Goal: Transaction & Acquisition: Purchase product/service

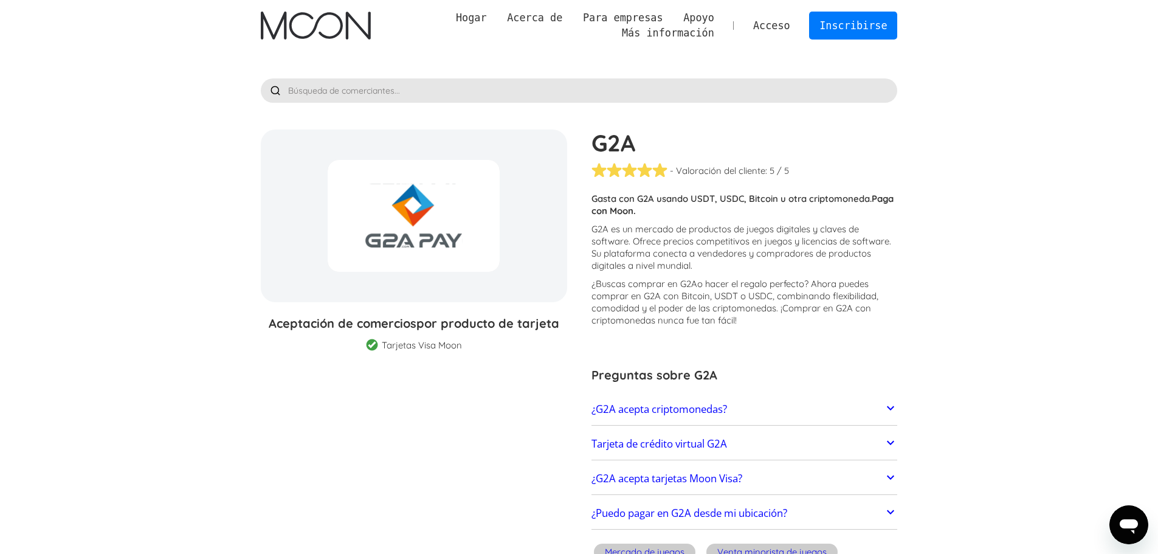
click at [641, 228] on font "G2A es un mercado de productos de juegos digitales y claves de software. Ofrece…" at bounding box center [741, 247] width 300 height 48
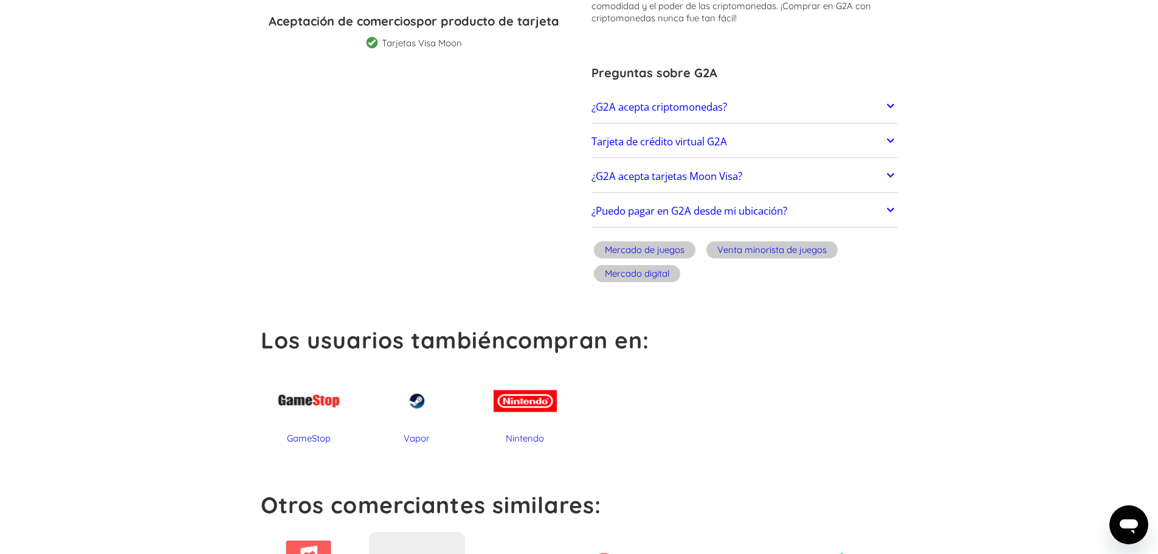
scroll to position [425, 0]
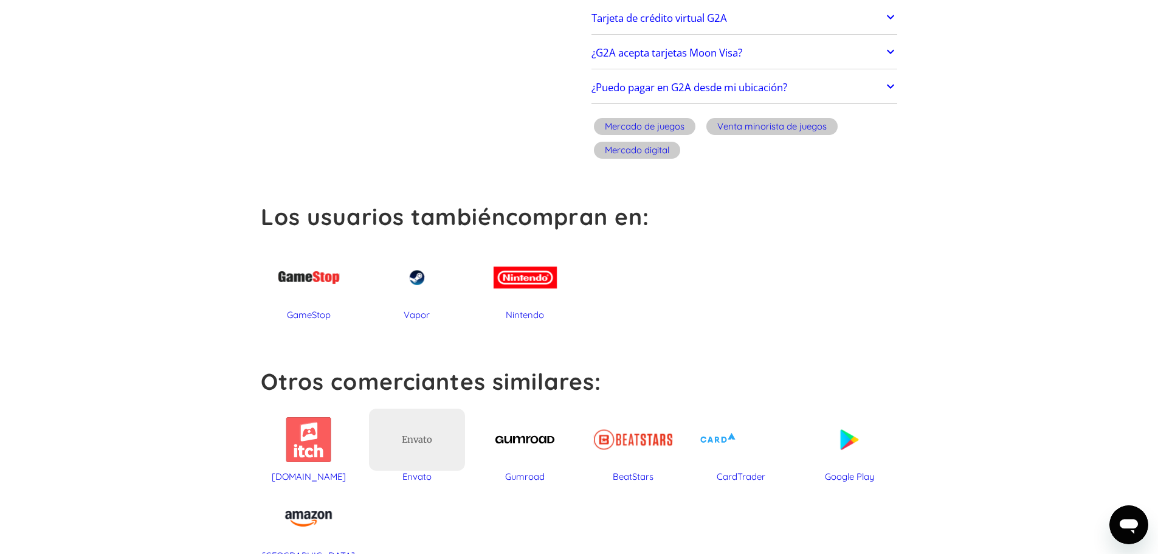
click at [416, 281] on div at bounding box center [417, 277] width 96 height 63
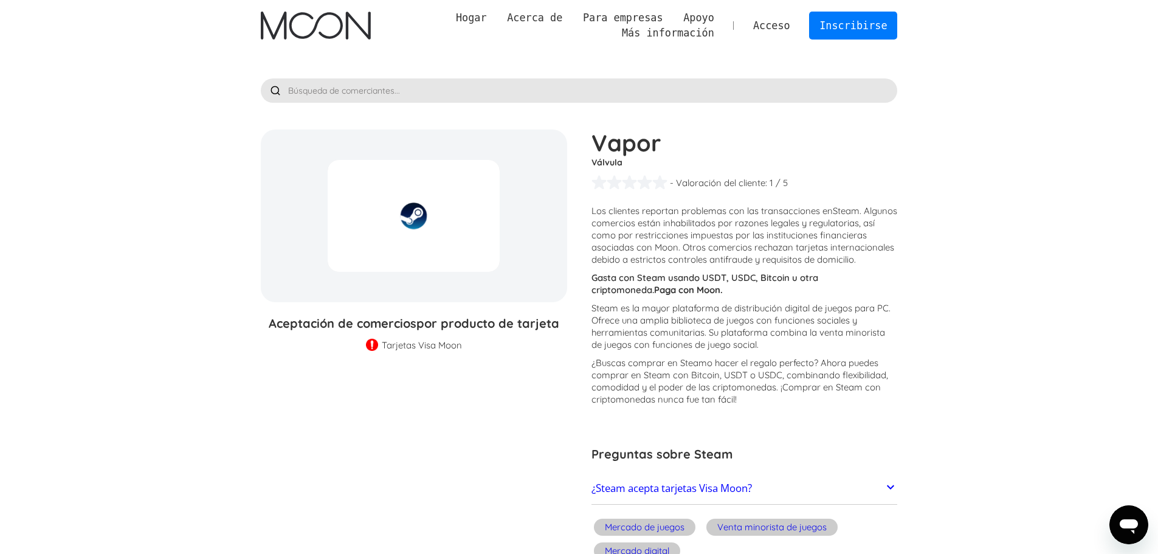
click at [373, 346] on img at bounding box center [372, 346] width 12 height 14
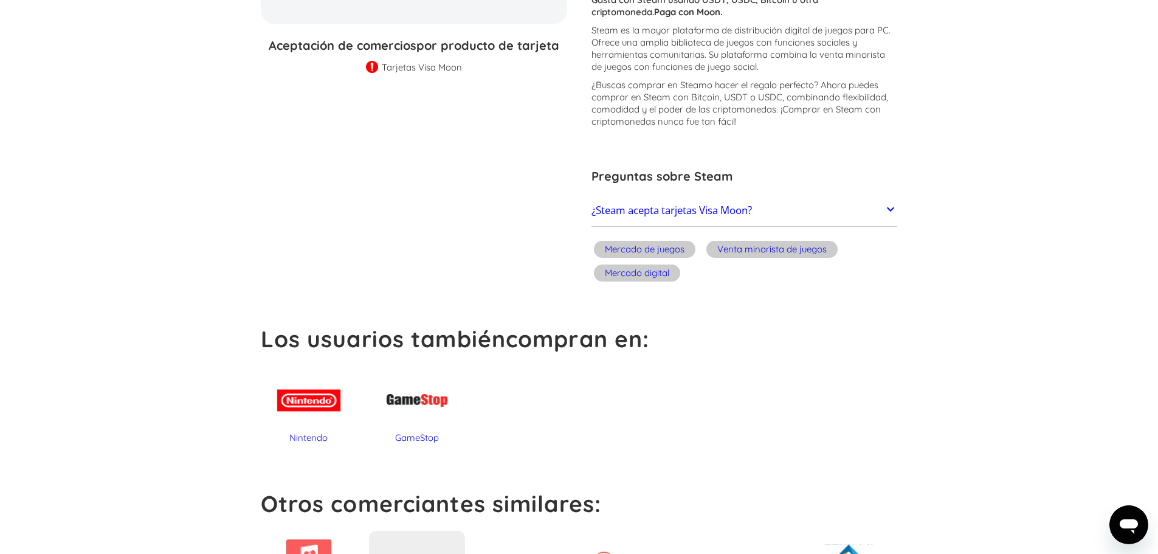
scroll to position [182, 0]
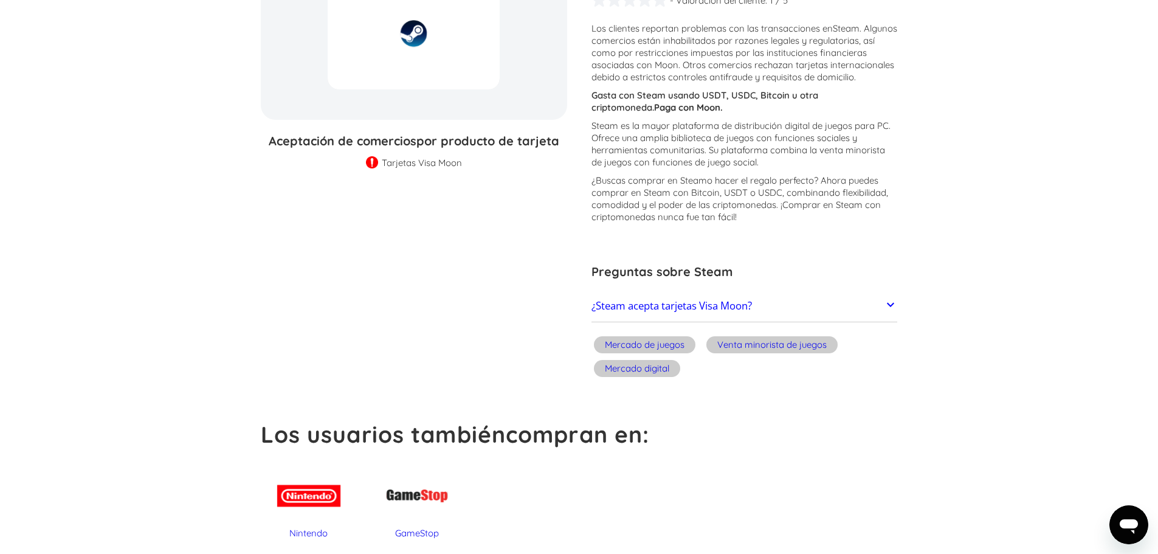
click at [850, 318] on link "¿Steam acepta tarjetas Visa Moon?" at bounding box center [744, 306] width 306 height 26
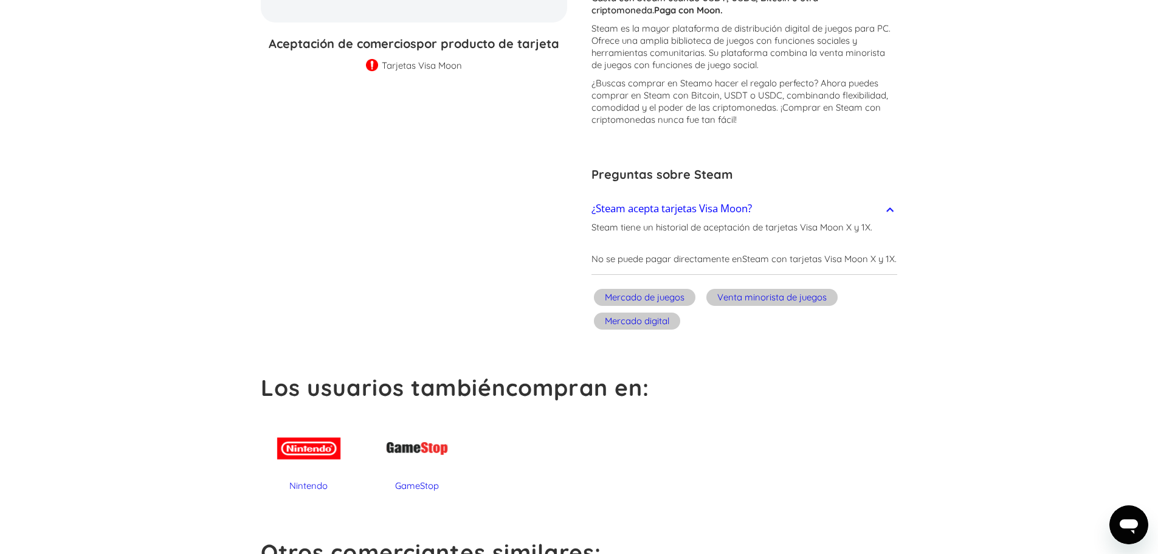
scroll to position [425, 0]
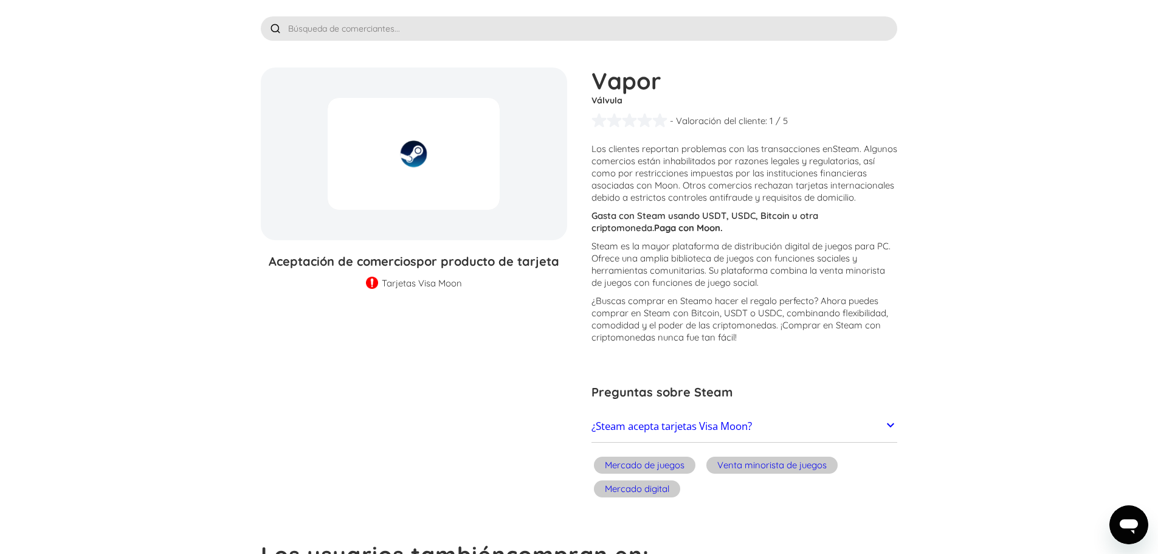
scroll to position [122, 0]
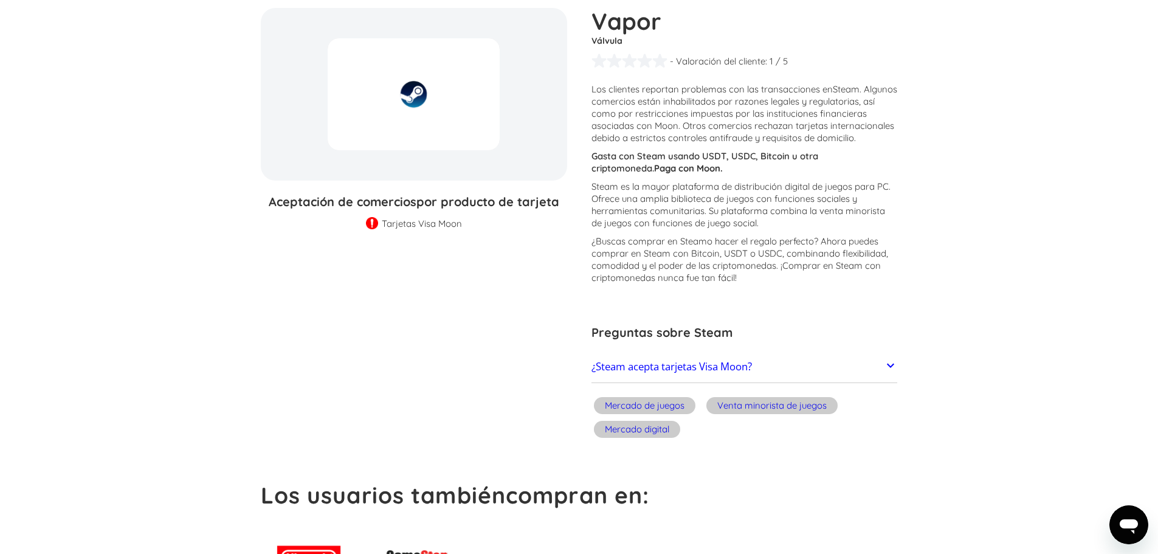
click at [796, 379] on link "¿Steam acepta tarjetas Visa Moon?" at bounding box center [744, 367] width 306 height 26
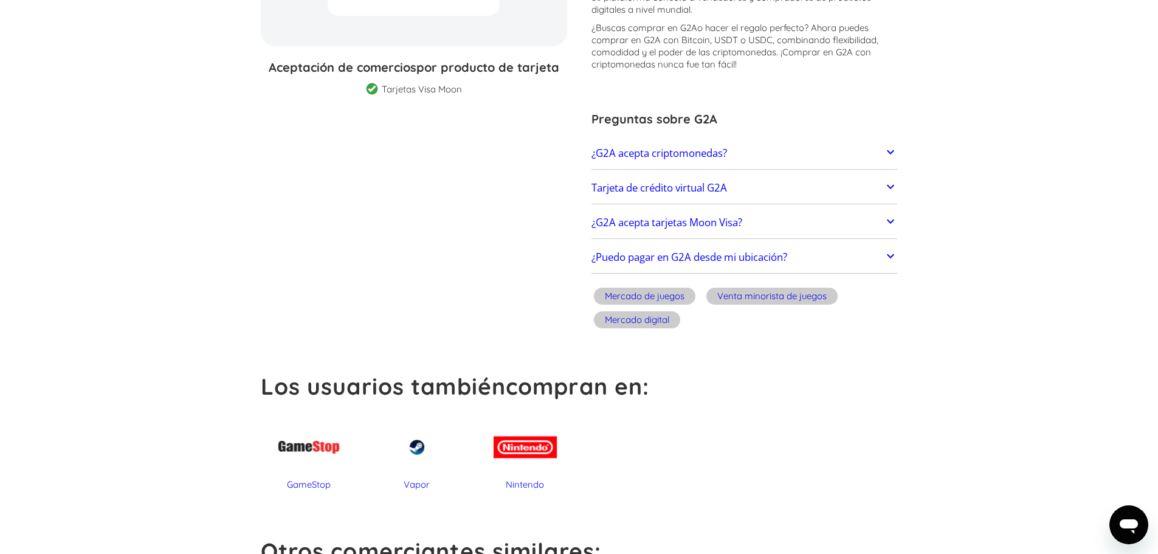
scroll to position [75, 0]
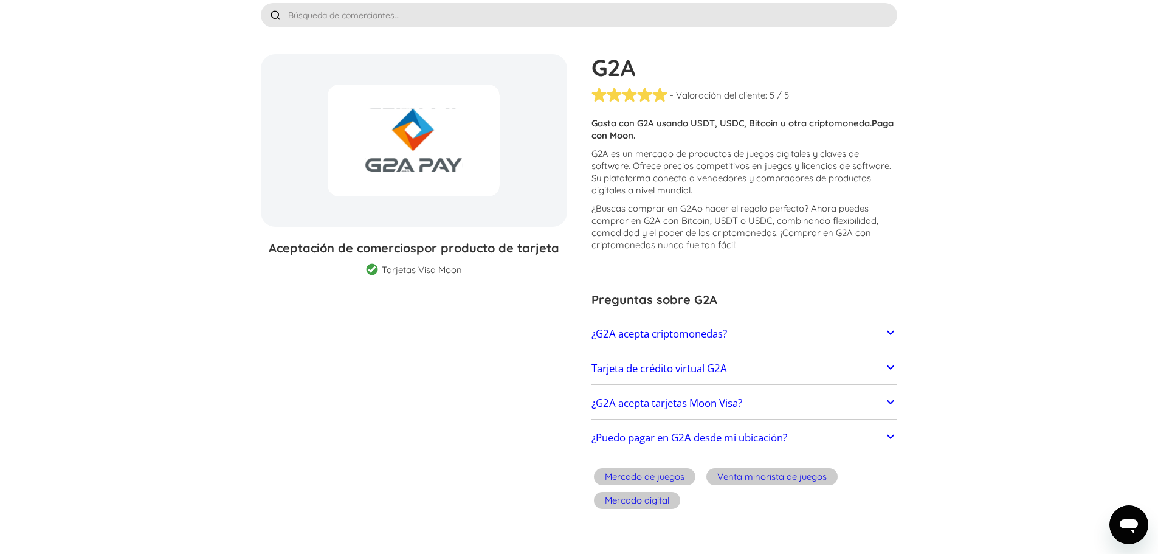
click at [745, 338] on link "¿G2A acepta criptomonedas?" at bounding box center [744, 334] width 306 height 26
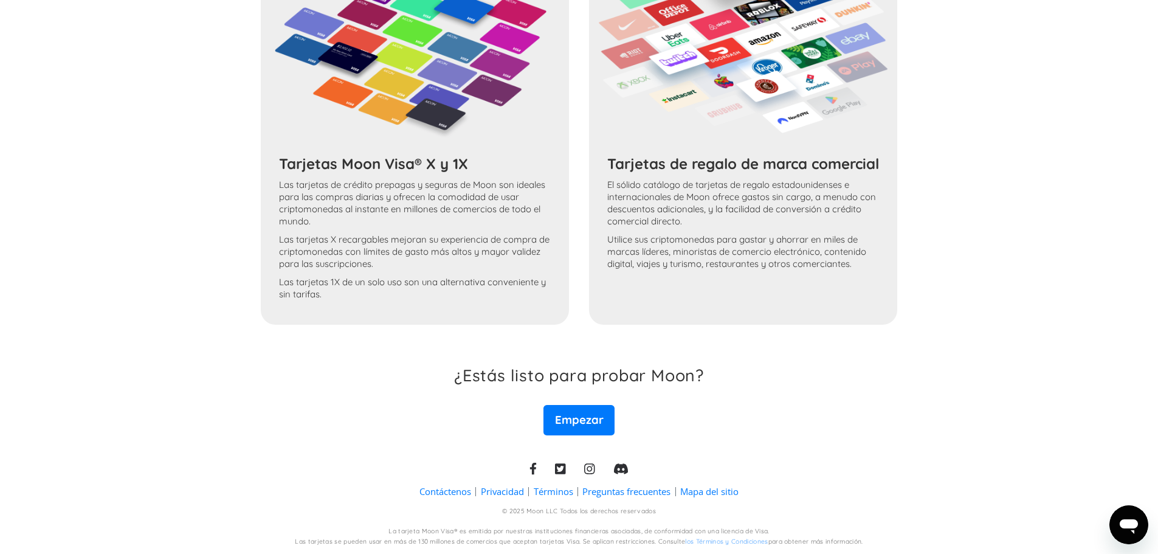
scroll to position [1217, 0]
click at [593, 418] on font "Empezar" at bounding box center [579, 418] width 49 height 15
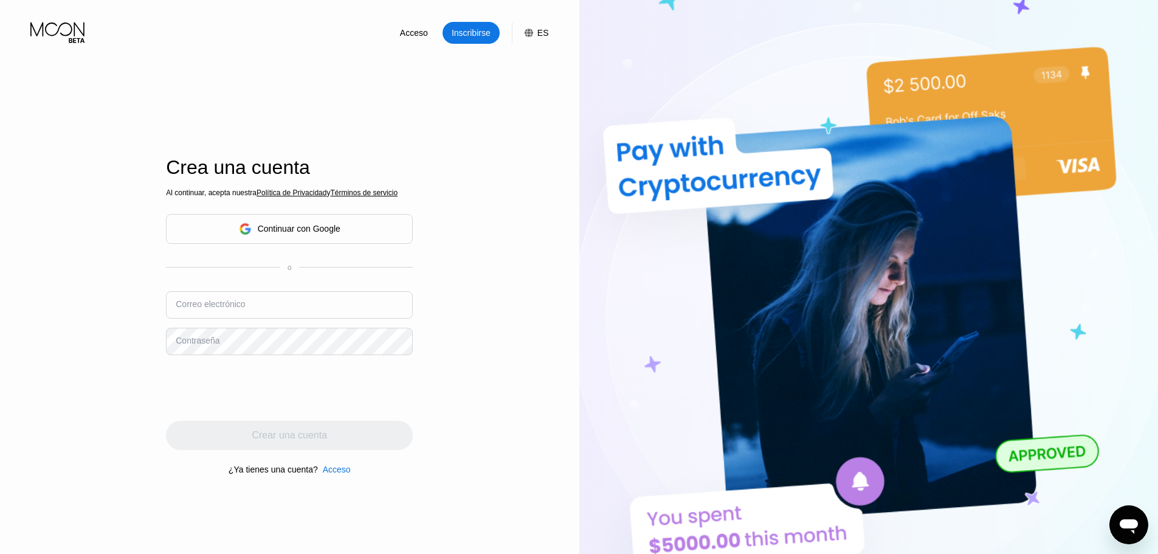
click at [336, 229] on font "Continuar con Google" at bounding box center [299, 229] width 83 height 10
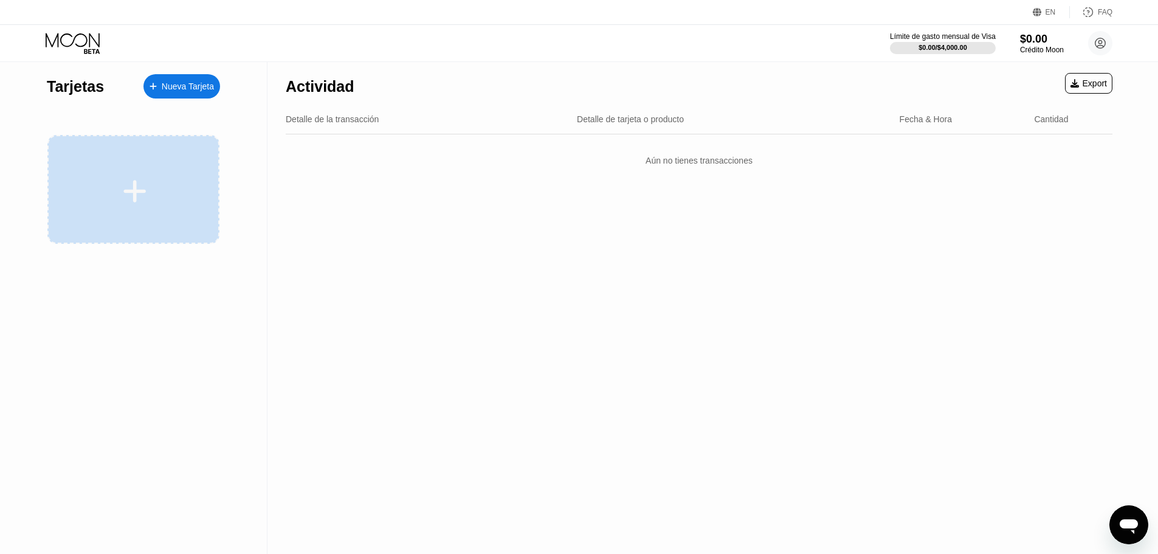
click at [144, 188] on icon at bounding box center [135, 190] width 24 height 27
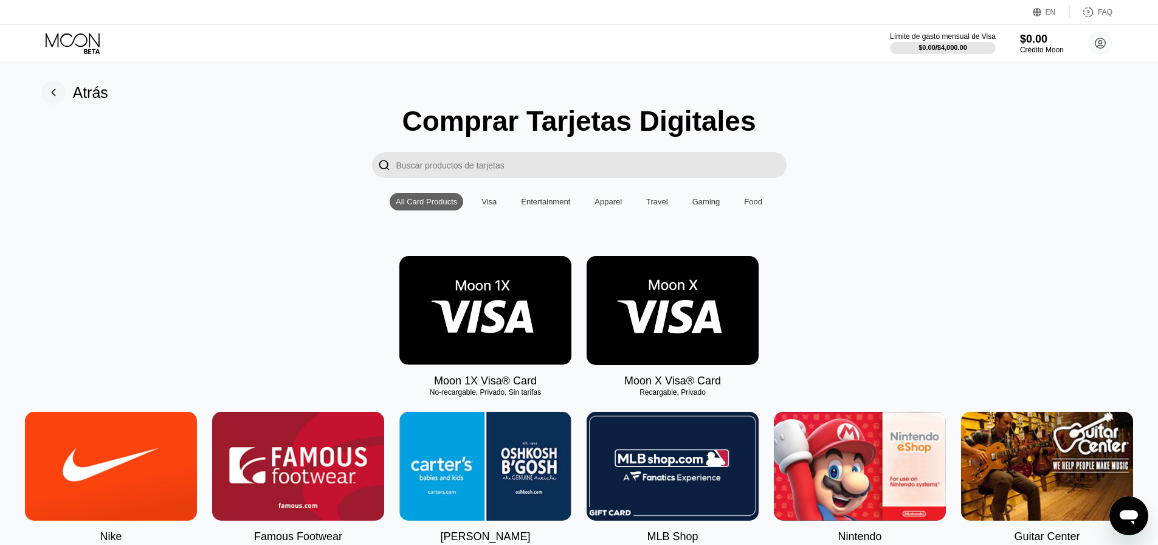
click at [467, 165] on input "Search card products" at bounding box center [591, 165] width 390 height 26
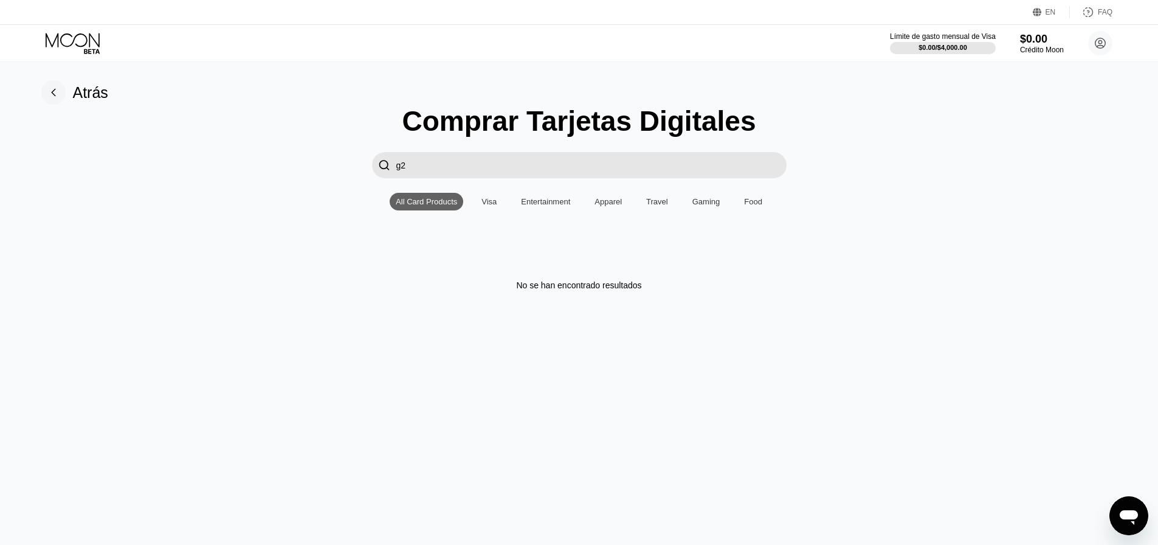
type input "g2a"
drag, startPoint x: 467, startPoint y: 165, endPoint x: 315, endPoint y: 169, distance: 152.6
click at [315, 169] on div " g2a" at bounding box center [579, 165] width 1131 height 26
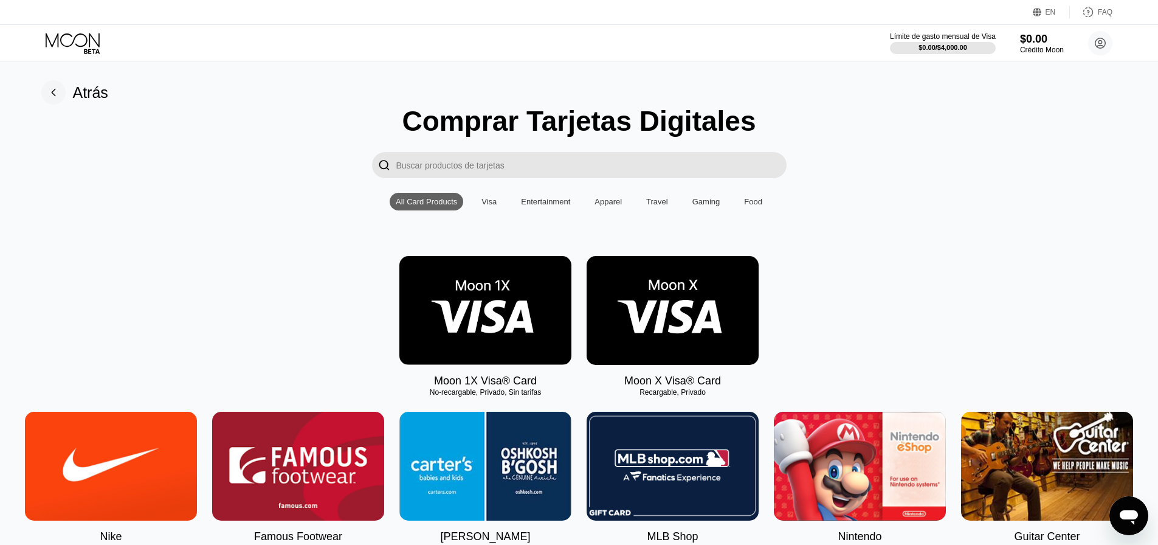
click at [506, 292] on img at bounding box center [485, 310] width 172 height 109
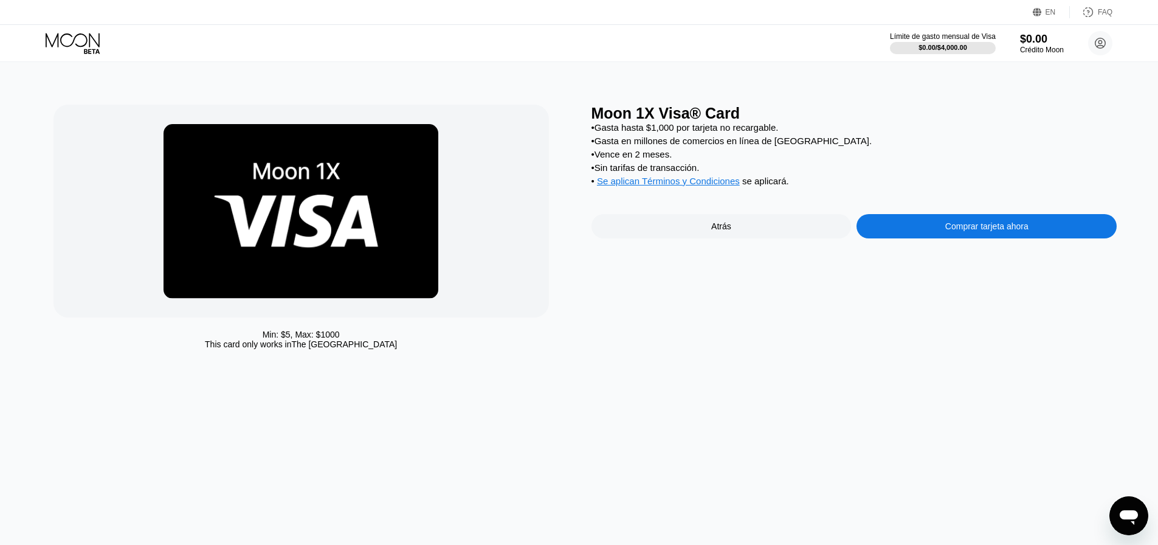
click at [965, 231] on div "Comprar tarjeta ahora" at bounding box center [986, 226] width 83 height 10
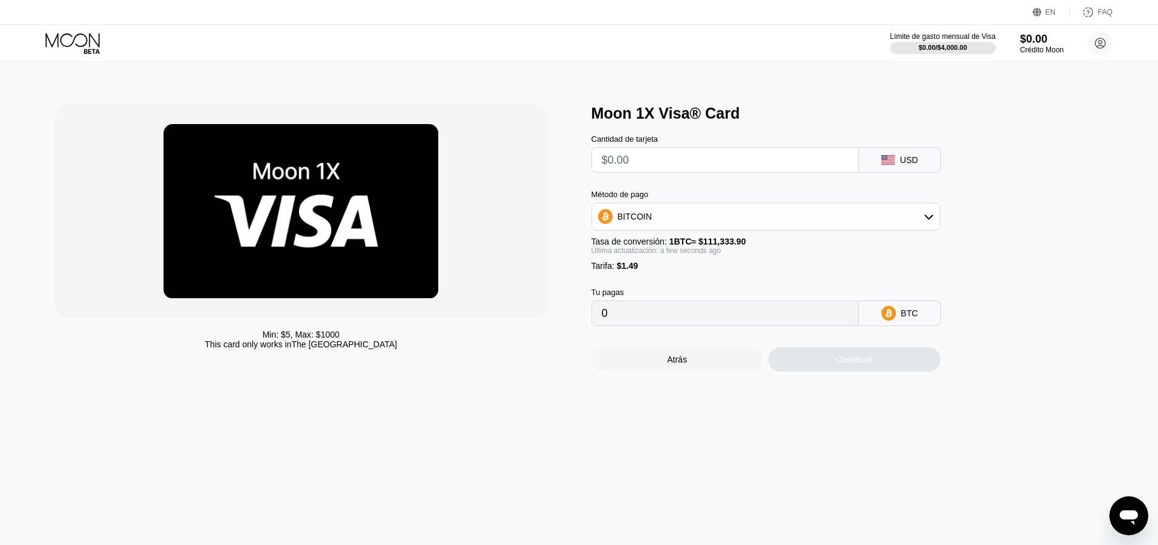
drag, startPoint x: 678, startPoint y: 170, endPoint x: 592, endPoint y: 161, distance: 86.1
click at [592, 161] on div at bounding box center [724, 160] width 267 height 26
type input "$3"
type input "0.00004033"
type input "$30"
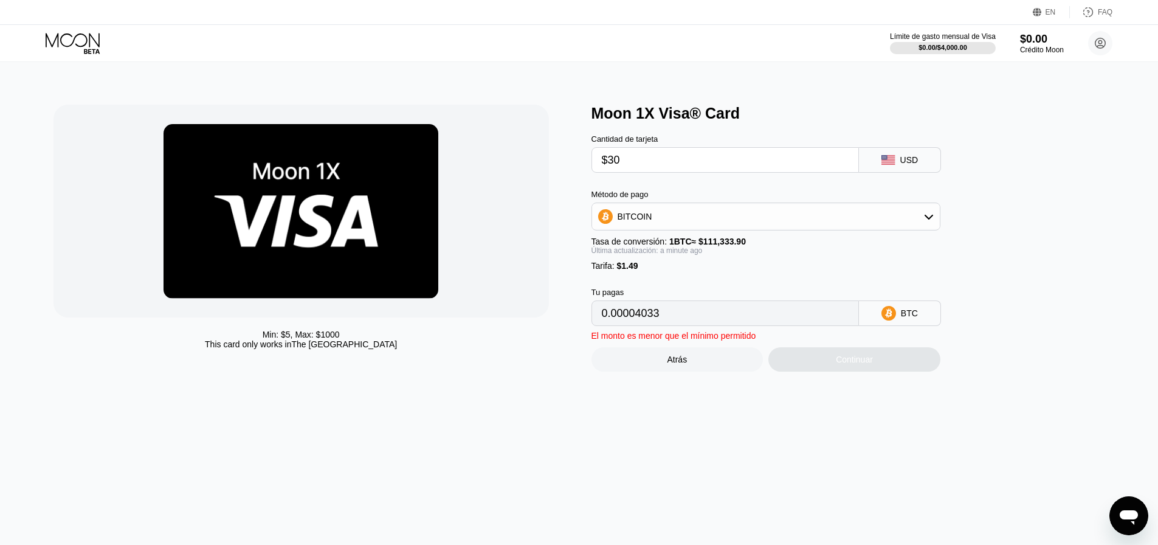
type input "0.00028285"
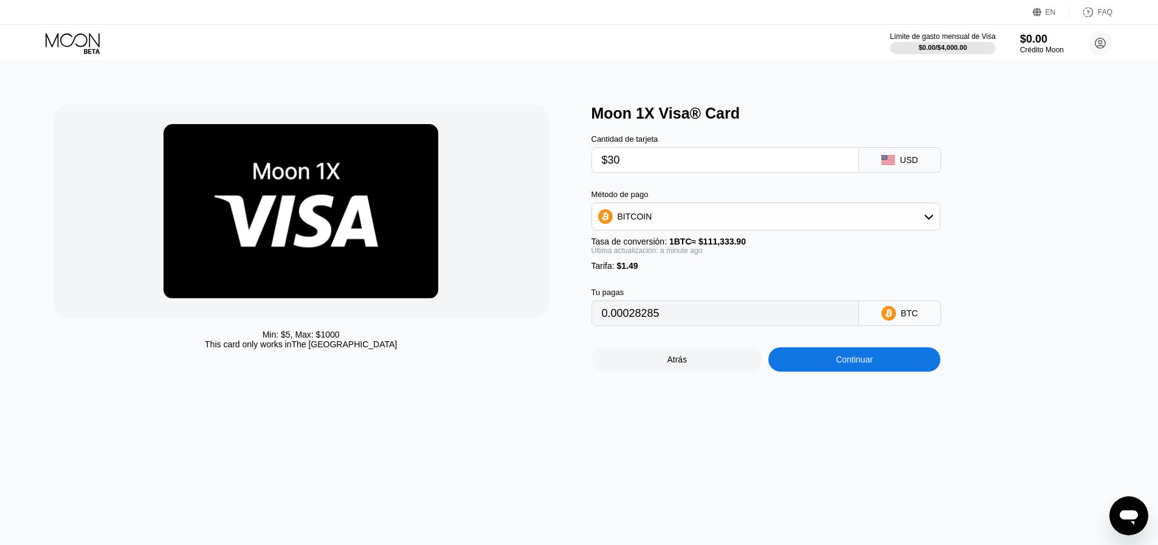
type input "$3"
type input "0.00004033"
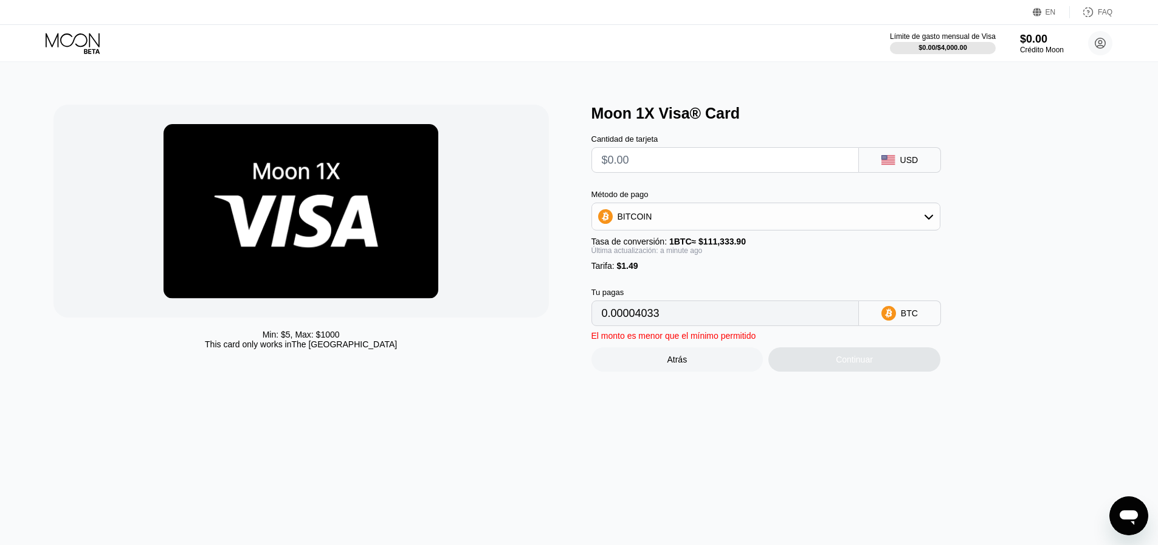
type input "0"
type input "$3"
type input "0.00004033"
type input "$34"
type input "0.00031878"
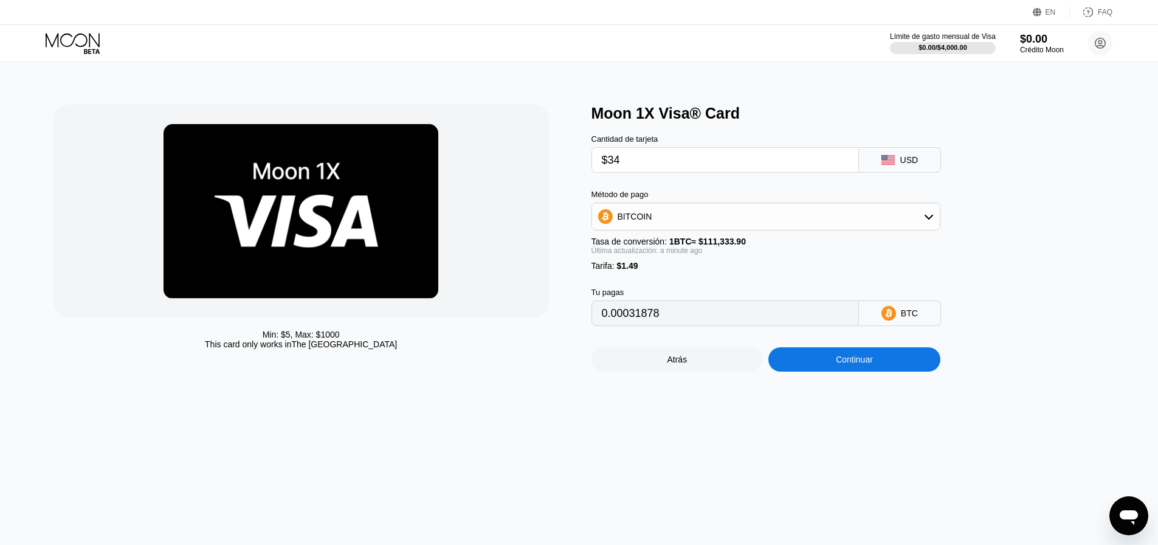
type input "$3"
type input "0.00004033"
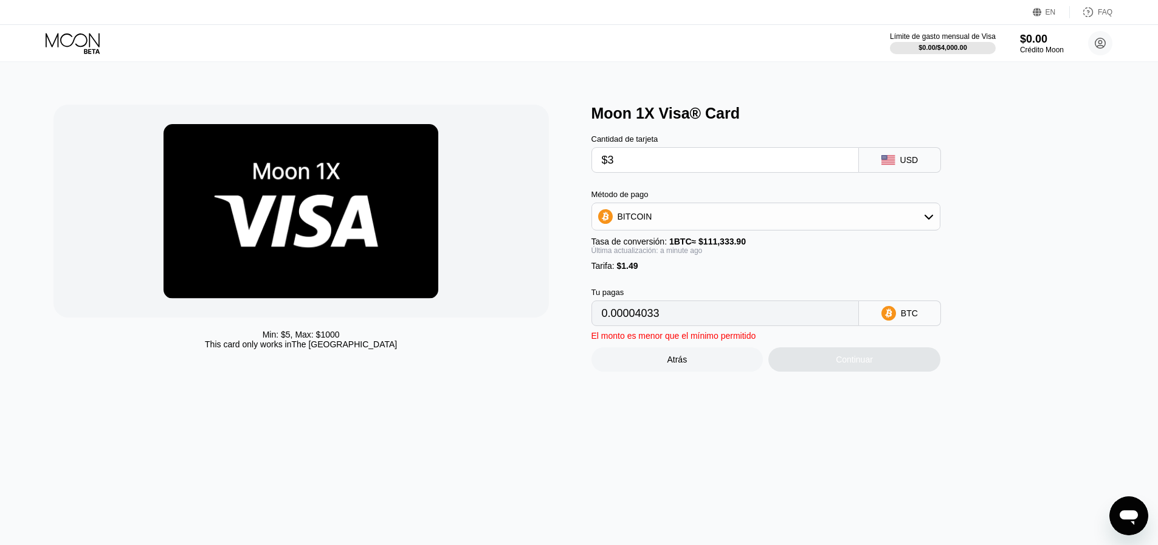
type input "$31"
type input "0.00029183"
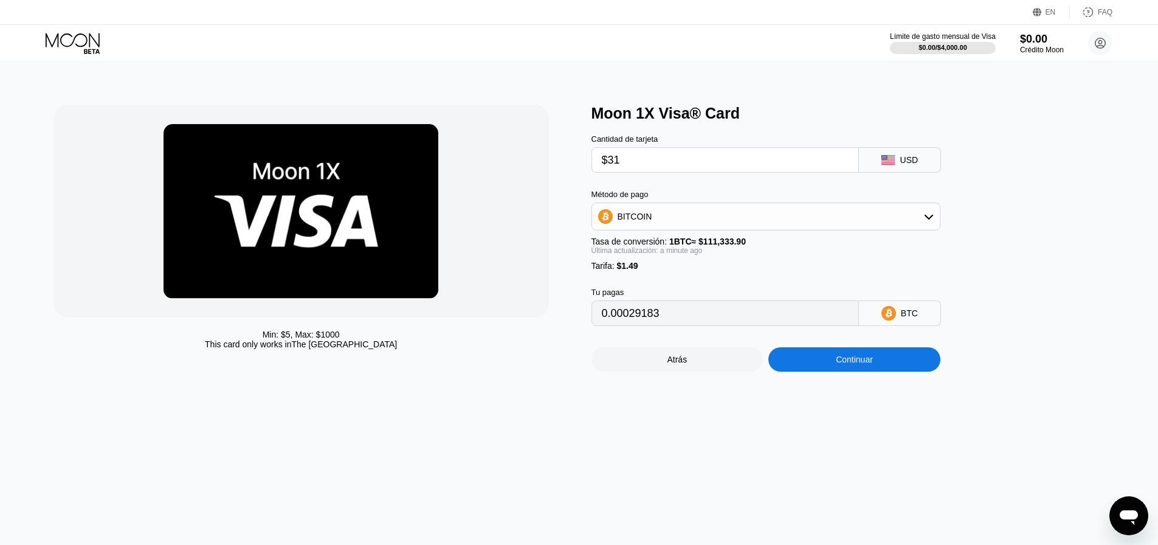
type input "$31"
click at [732, 221] on div "BITCOIN" at bounding box center [766, 216] width 348 height 24
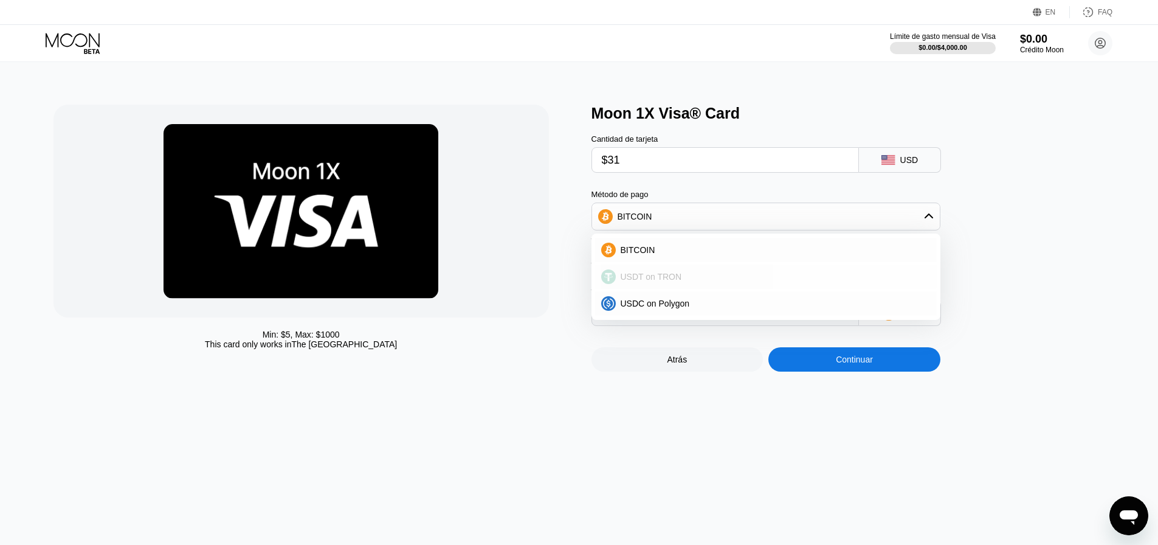
click at [718, 281] on div "USDT on TRON" at bounding box center [773, 277] width 315 height 10
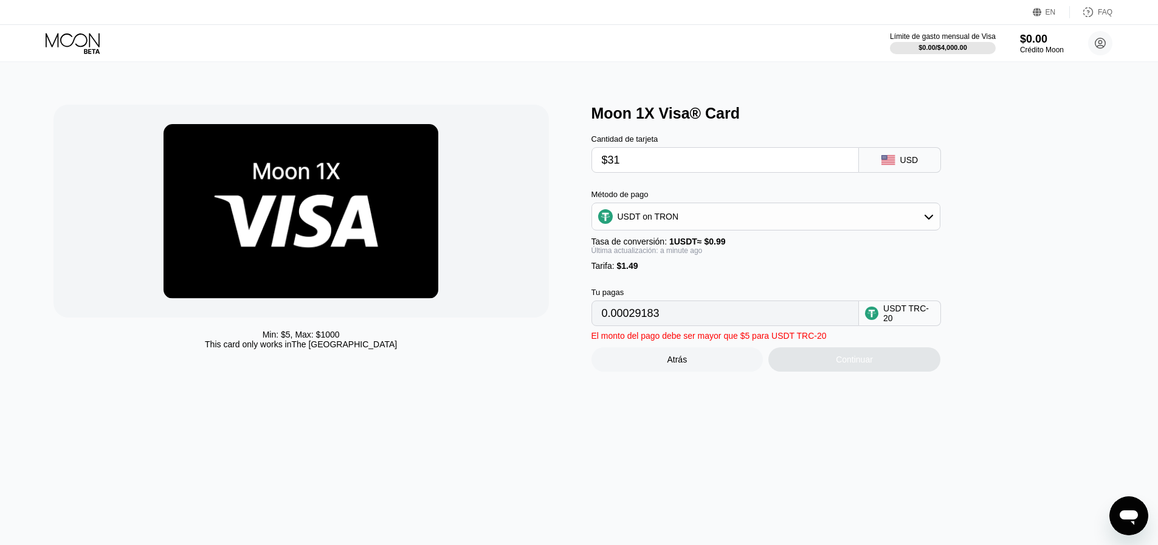
type input "32.82"
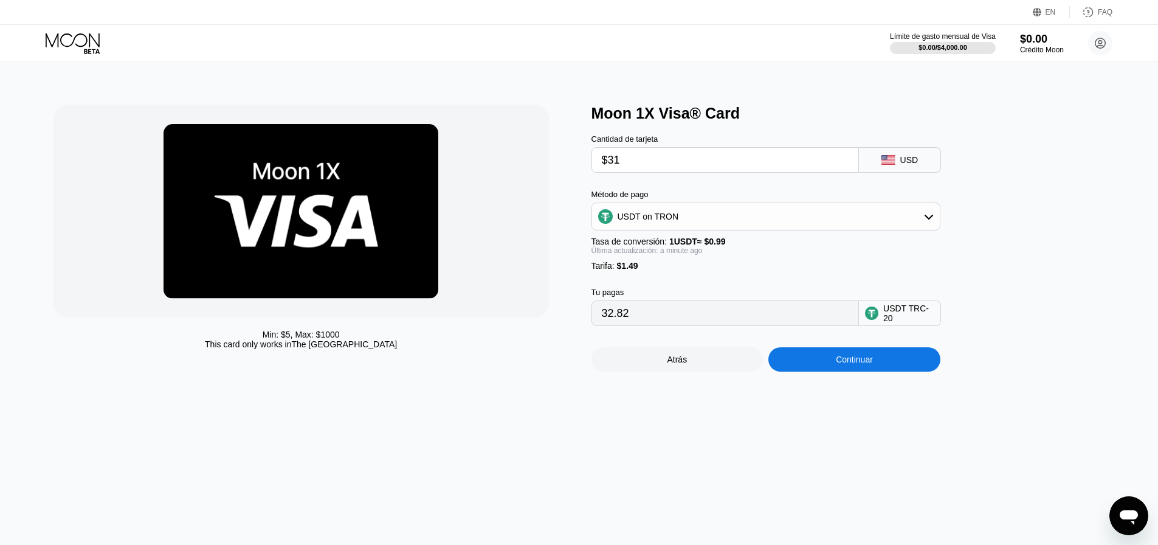
click at [858, 364] on div "Continuar" at bounding box center [854, 359] width 37 height 10
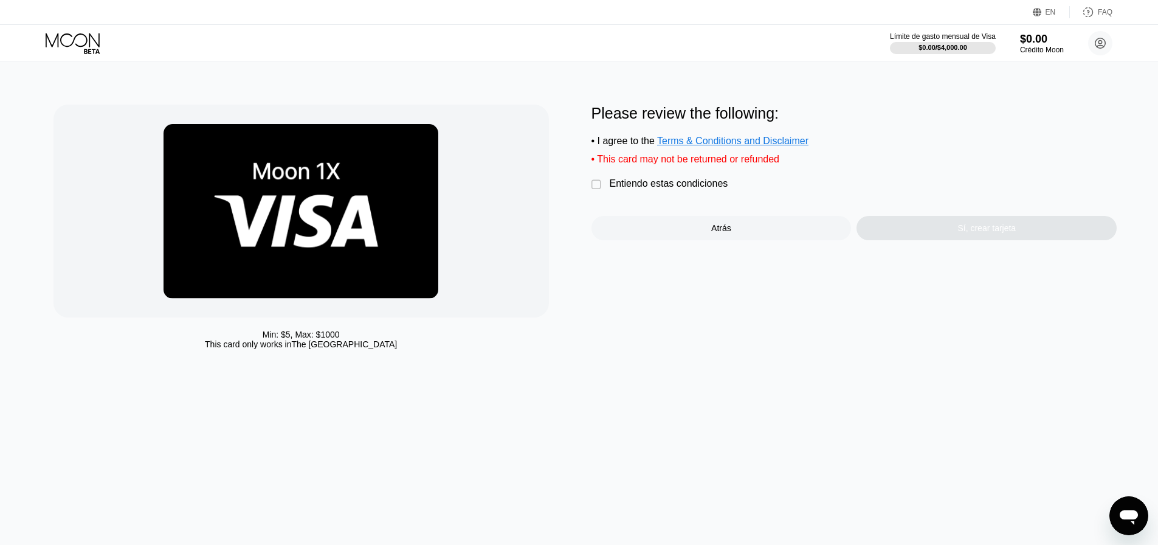
click at [669, 188] on div "Entiendo estas condiciones" at bounding box center [669, 183] width 119 height 11
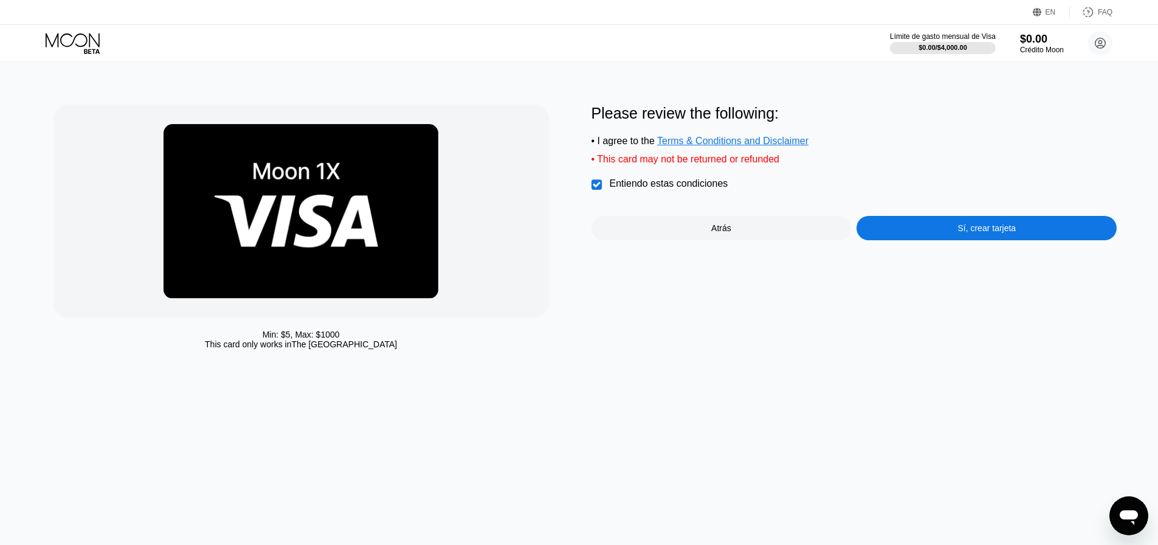
click at [678, 44] on div "Límite de gasto mensual de Visa $0.00 / $4,000.00 $0.00 Crédito Moon FRC_ Trapi…" at bounding box center [579, 43] width 1158 height 36
